Goal: Information Seeking & Learning: Learn about a topic

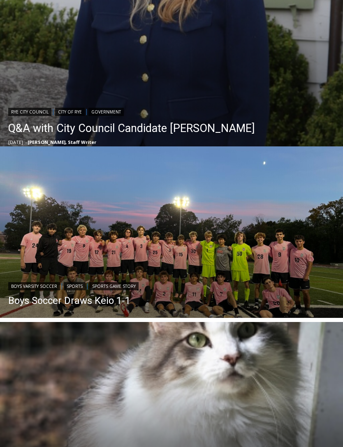
scroll to position [363, 0]
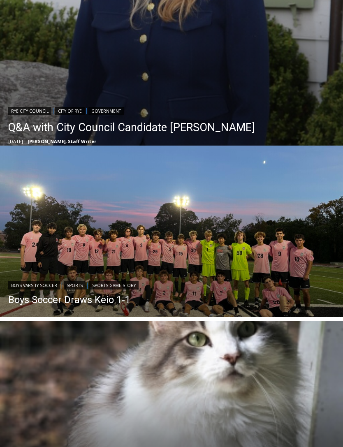
click at [266, 390] on img "Read More Pet Adoption: Mona, Calm and Sweet" at bounding box center [171, 406] width 343 height 171
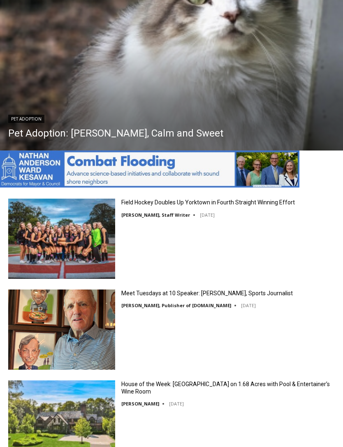
scroll to position [0, 0]
click at [263, 293] on link "Meet Tuesdays at 10 Speaker: Mark Mulvoy, Sports Journalist" at bounding box center [206, 292] width 171 height 7
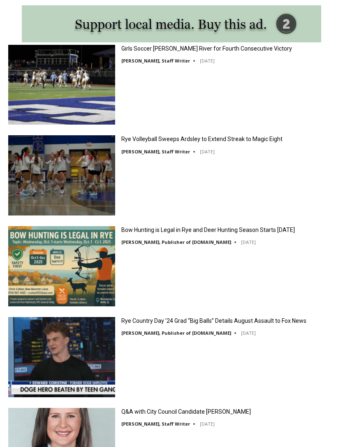
scroll to position [1171, 0]
click at [252, 141] on link "Rye Volleyball Sweeps Ardsley to Extend Streak to Magic Eight" at bounding box center [201, 138] width 161 height 7
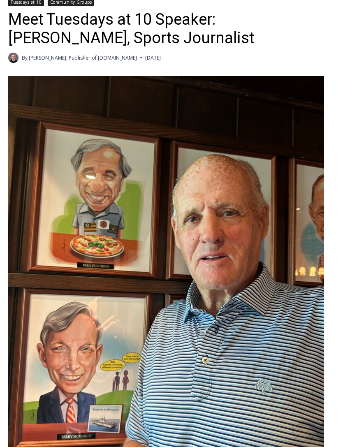
scroll to position [307, 0]
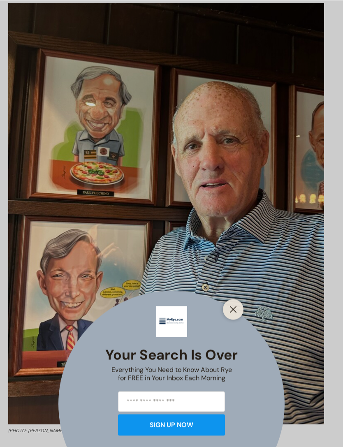
click at [237, 315] on button "Close" at bounding box center [233, 309] width 12 height 12
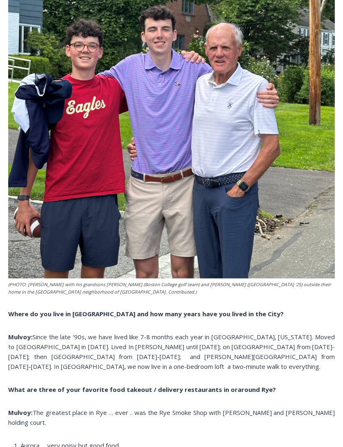
scroll to position [1462, 0]
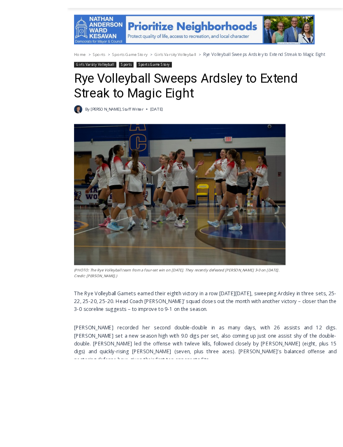
scroll to position [198, 0]
